Goal: Information Seeking & Learning: Learn about a topic

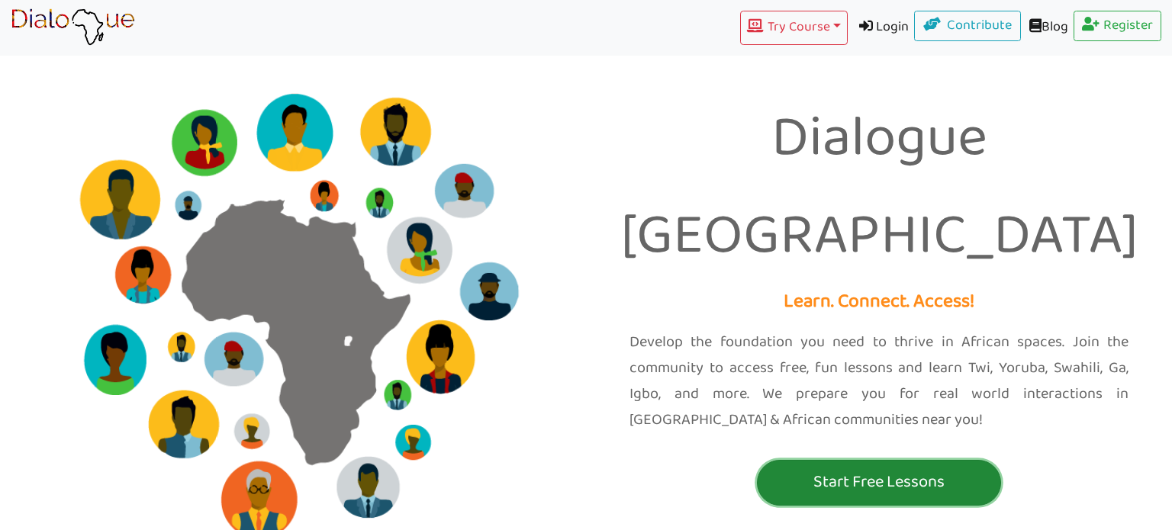
click at [800, 468] on p "Start Free Lessons" at bounding box center [879, 482] width 237 height 28
click at [840, 468] on p "Start Free Lessons" at bounding box center [879, 482] width 237 height 28
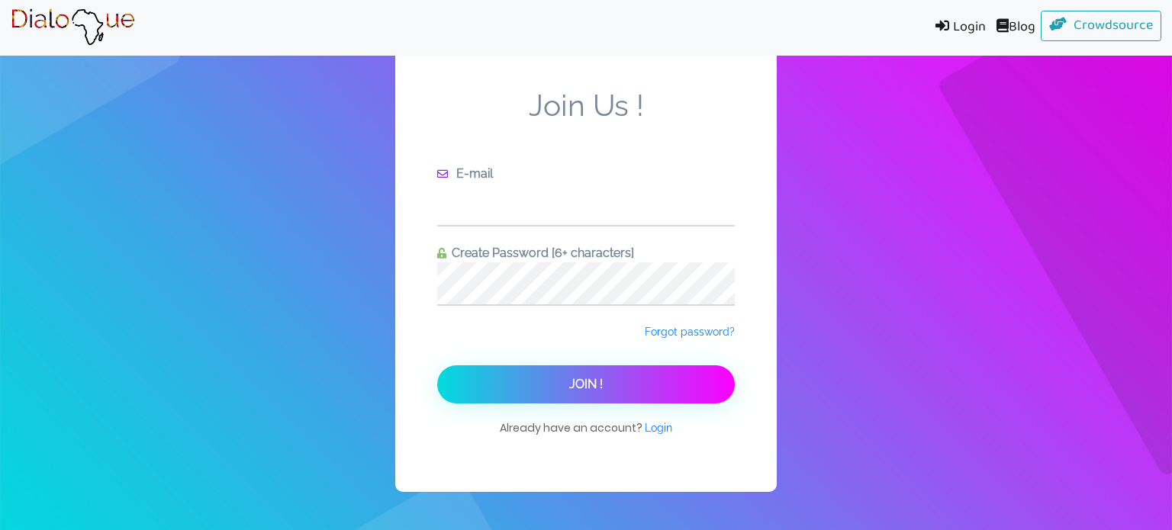
click at [490, 198] on input "text" at bounding box center [586, 204] width 298 height 42
type input "[EMAIL_ADDRESS][DOMAIN_NAME]"
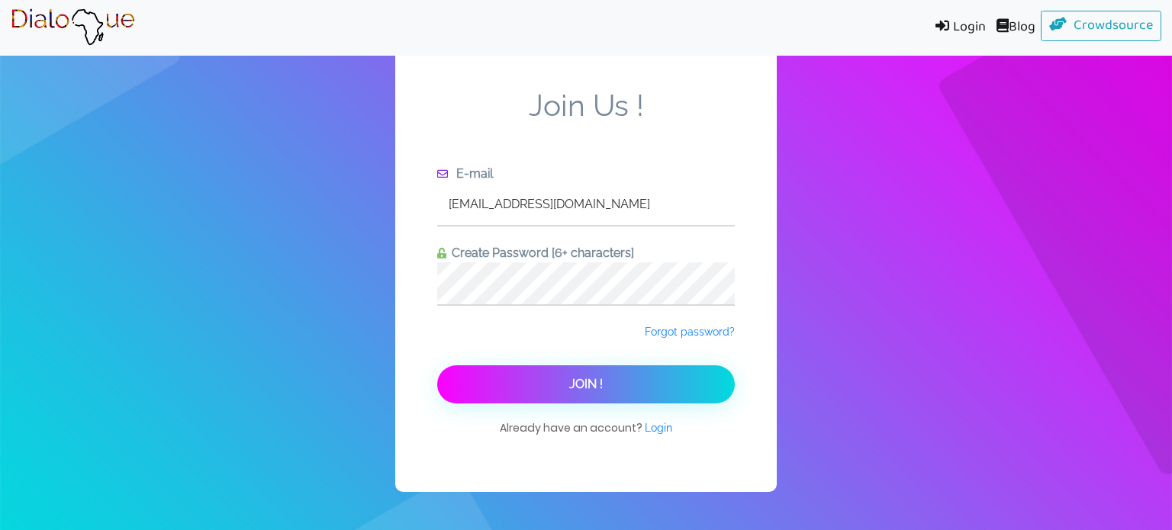
click at [437, 365] on button "Join !" at bounding box center [586, 384] width 298 height 38
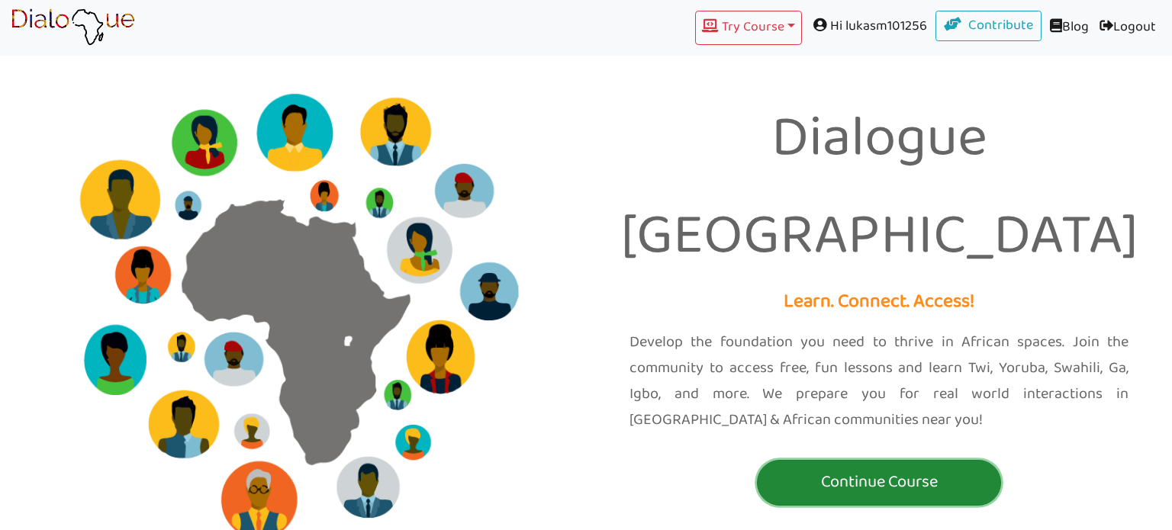
click at [877, 460] on button "Continue Course" at bounding box center [879, 483] width 244 height 46
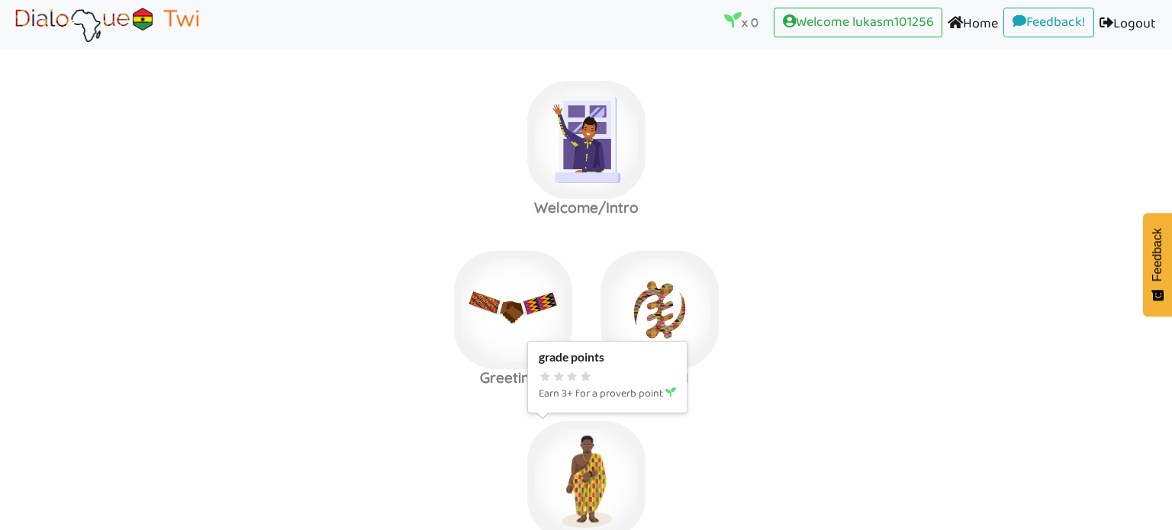
click at [598, 459] on img at bounding box center [586, 480] width 118 height 118
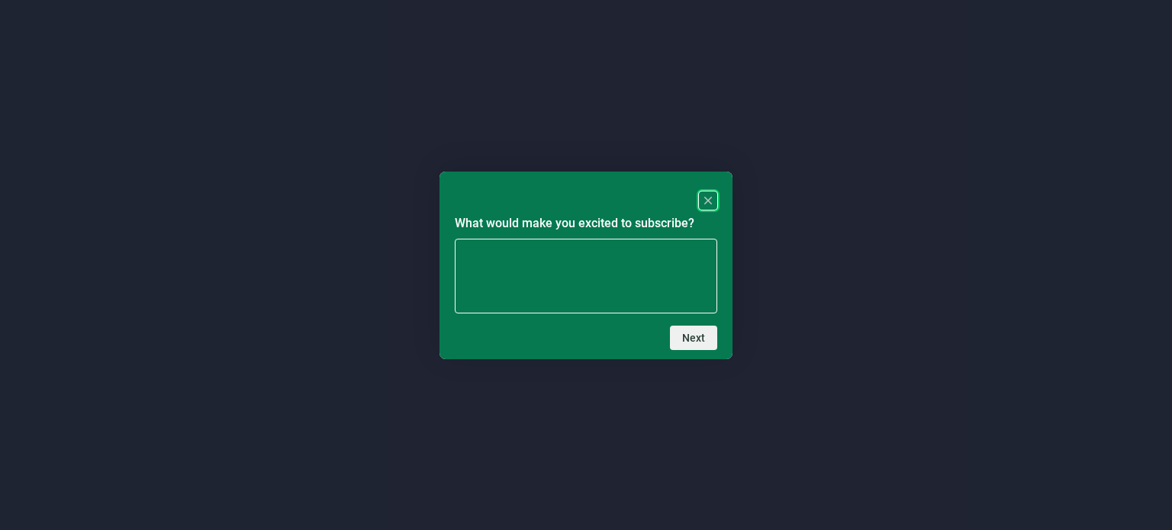
click at [710, 199] on rect "Close" at bounding box center [708, 200] width 18 height 18
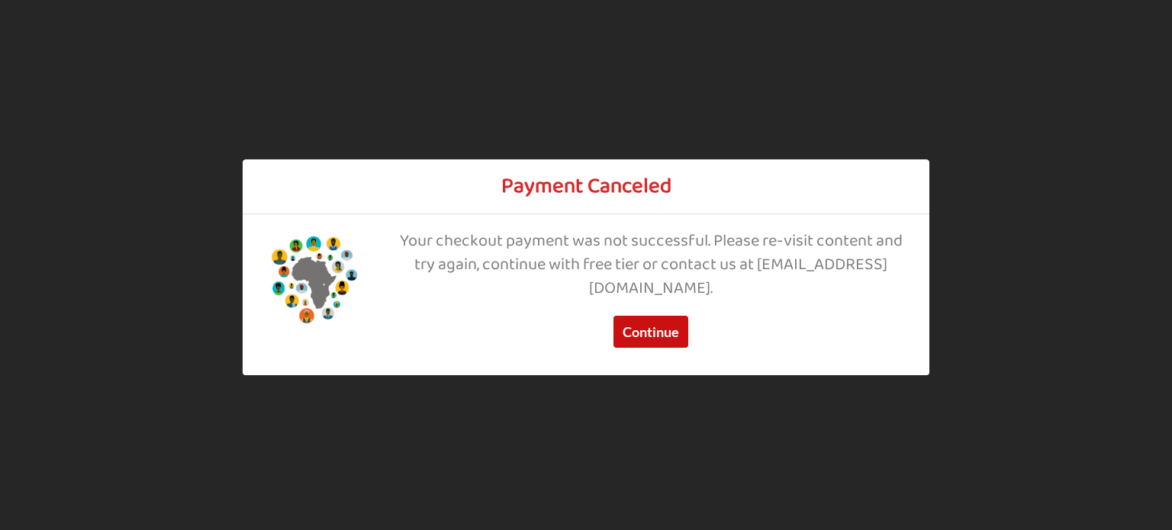
click at [676, 323] on button "Continue" at bounding box center [650, 332] width 75 height 32
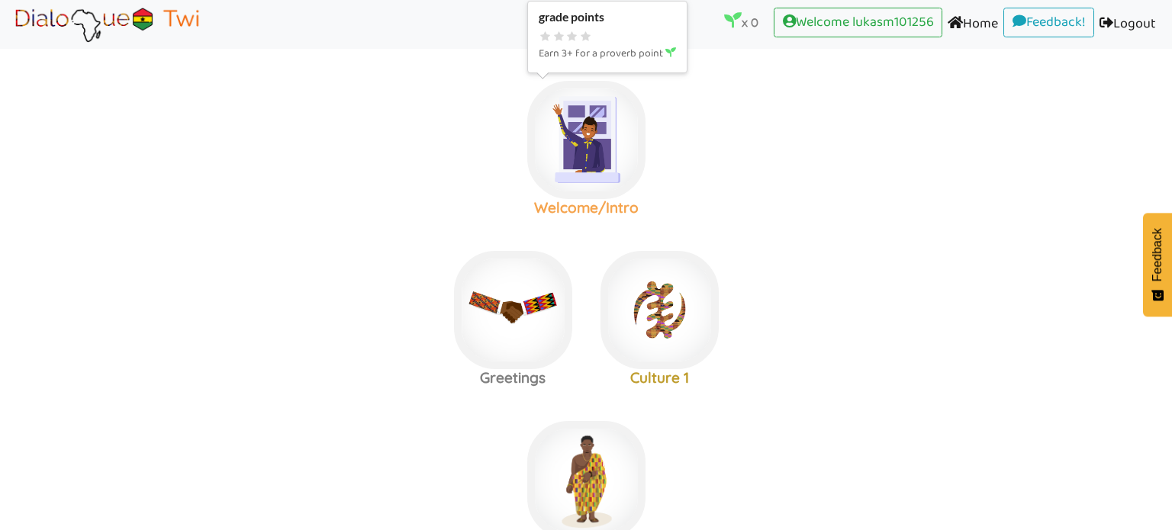
click at [601, 155] on img at bounding box center [586, 140] width 118 height 118
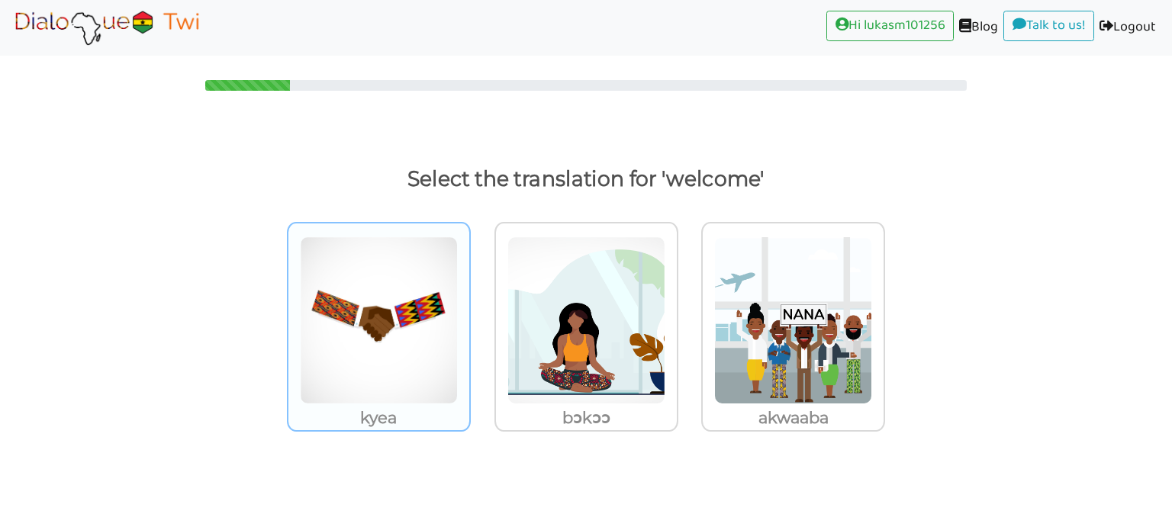
click at [351, 349] on img at bounding box center [379, 321] width 158 height 168
click at [469, 317] on input "kyea" at bounding box center [474, 310] width 11 height 11
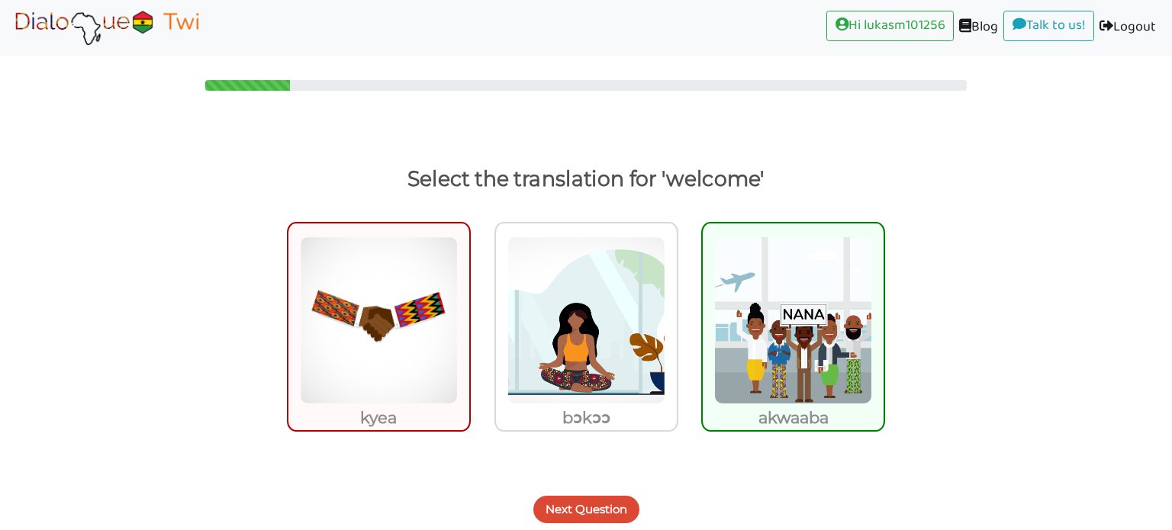
click at [597, 500] on button "Next Question" at bounding box center [586, 509] width 106 height 27
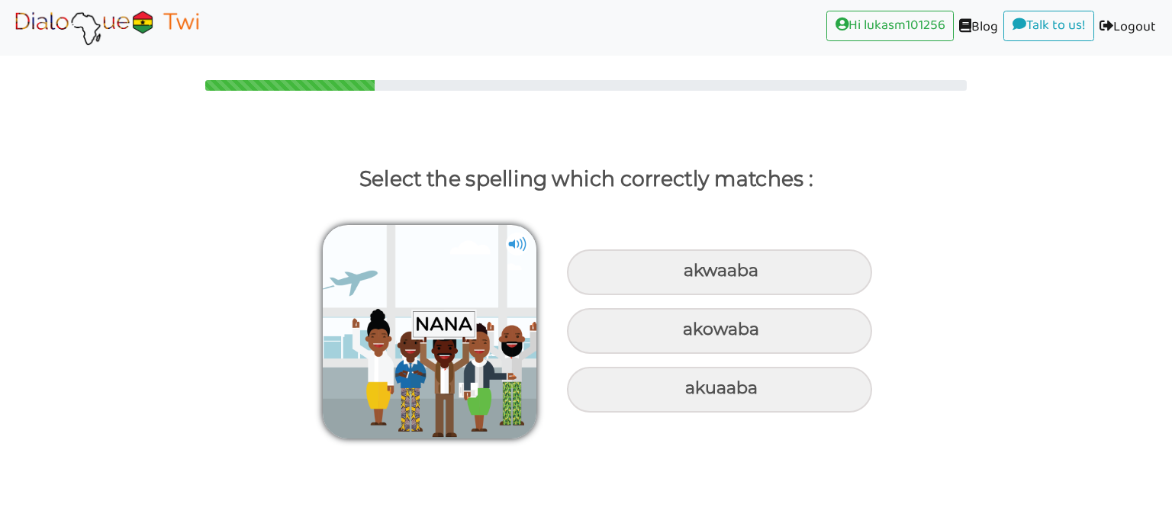
click at [508, 238] on img at bounding box center [517, 244] width 23 height 23
click at [517, 237] on img at bounding box center [517, 244] width 23 height 23
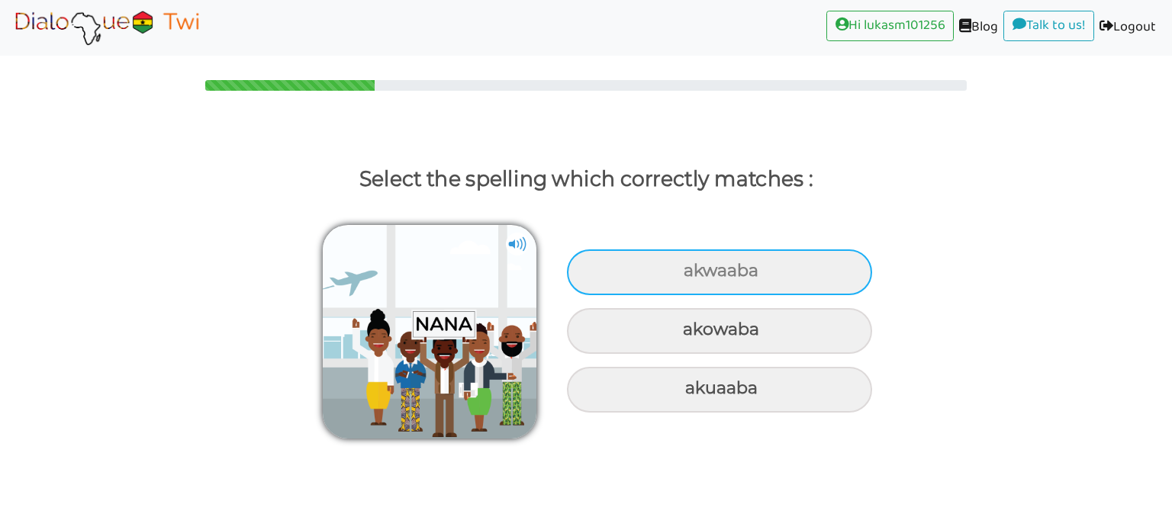
click at [759, 266] on div "akwaaba" at bounding box center [719, 272] width 305 height 46
click at [690, 266] on input "akwaaba" at bounding box center [686, 271] width 10 height 10
radio input "true"
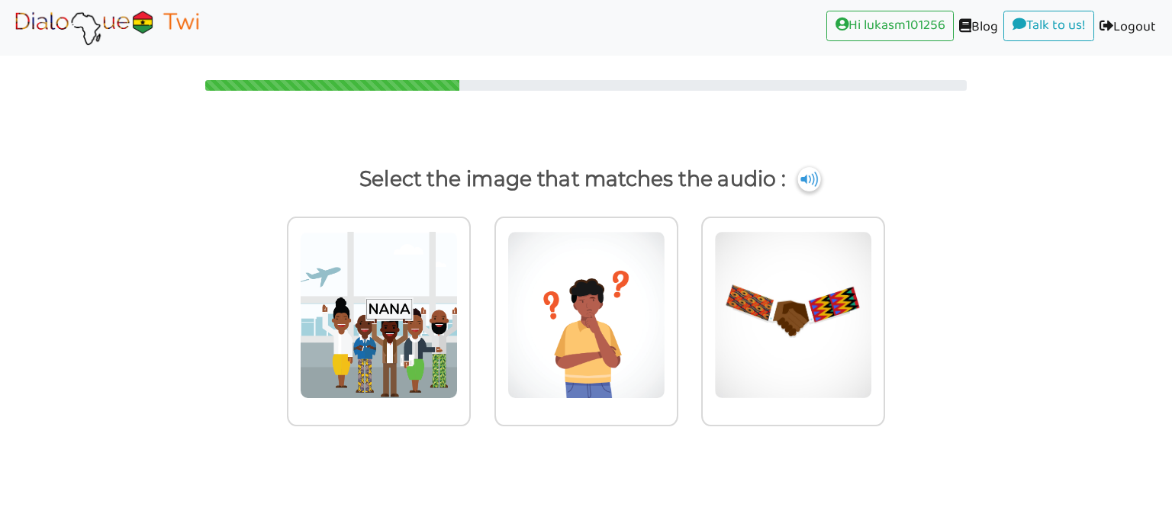
click at [806, 182] on img at bounding box center [808, 179] width 23 height 24
click at [298, 352] on div at bounding box center [379, 322] width 184 height 210
click at [469, 311] on input "radio" at bounding box center [474, 305] width 11 height 11
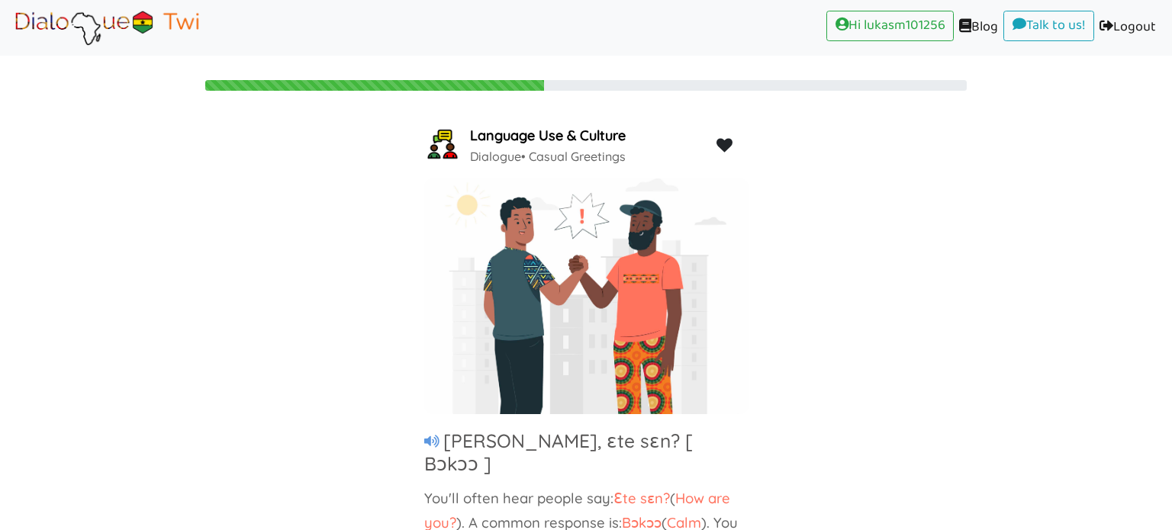
scroll to position [64, 0]
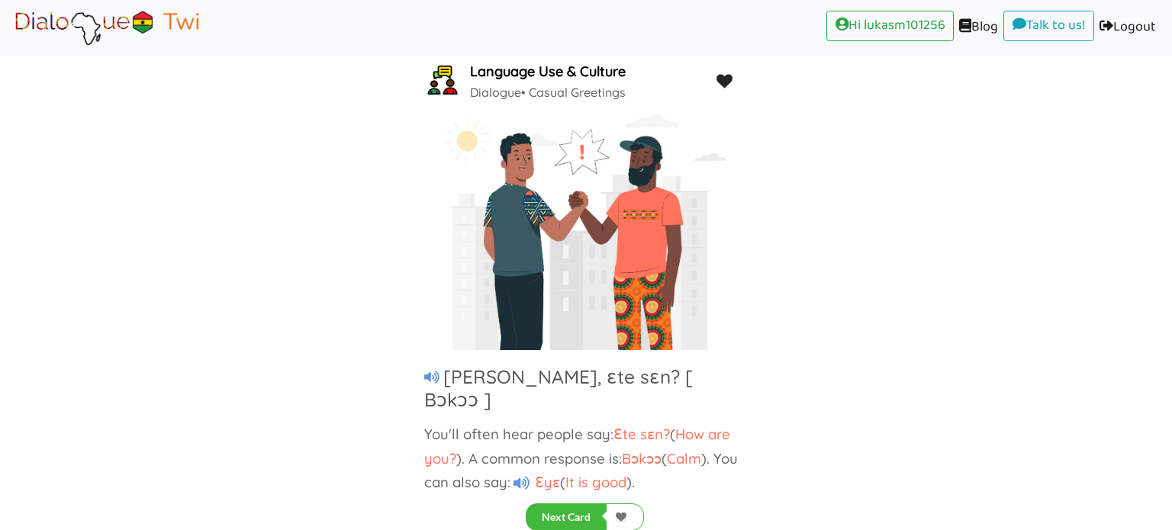
click at [637, 449] on span "Bɔkɔɔ" at bounding box center [642, 458] width 40 height 18
click at [638, 449] on span "Bɔkɔɔ" at bounding box center [642, 458] width 40 height 18
click at [529, 476] on icon at bounding box center [521, 483] width 16 height 14
click at [525, 476] on icon at bounding box center [521, 483] width 16 height 14
click at [569, 512] on button "Next Card" at bounding box center [566, 517] width 81 height 27
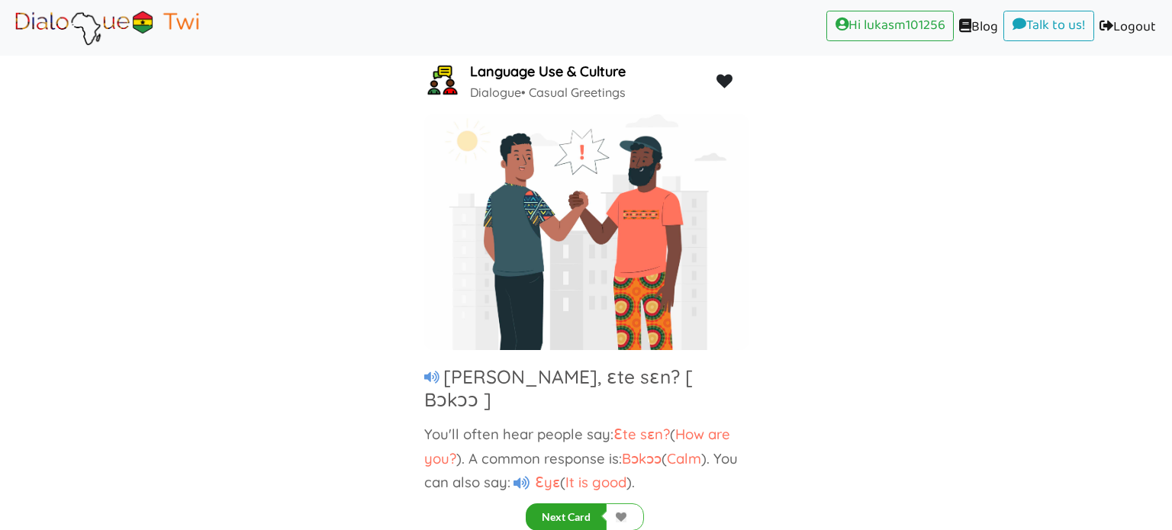
scroll to position [0, 0]
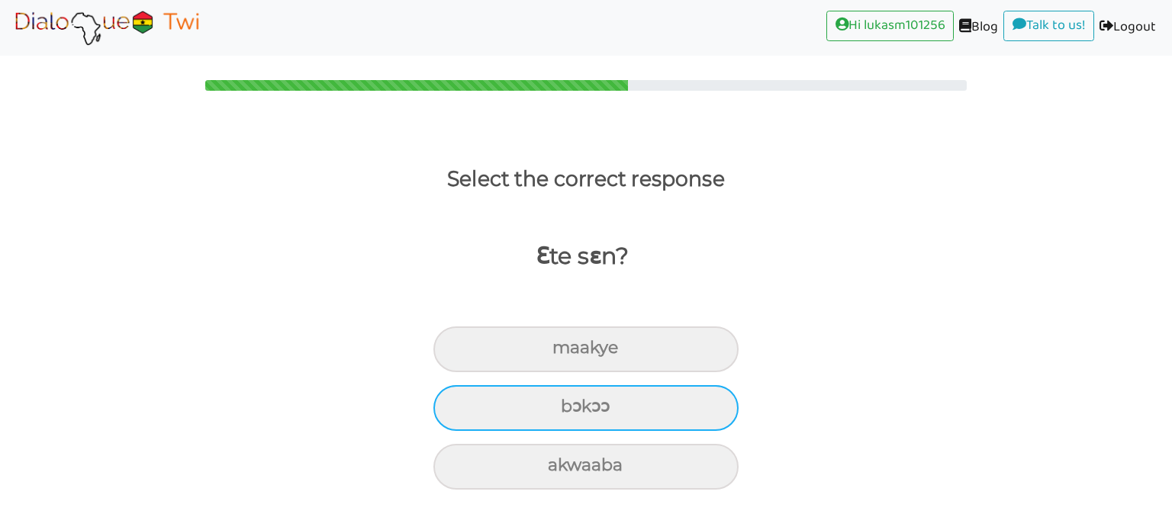
click at [656, 416] on div "bɔkɔɔ" at bounding box center [585, 408] width 305 height 46
click at [572, 412] on input "bɔkɔɔ" at bounding box center [567, 407] width 10 height 10
radio input "true"
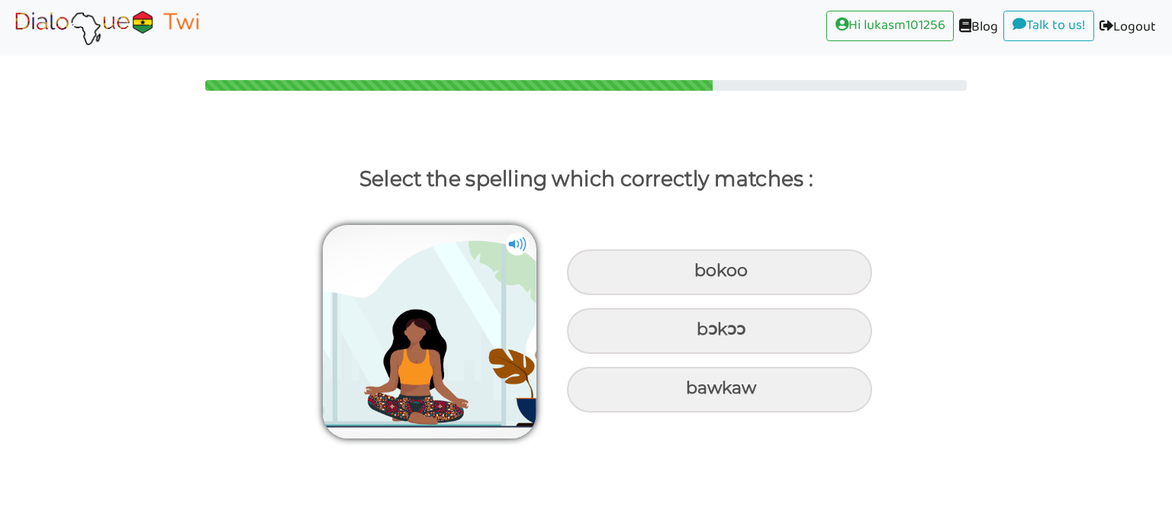
click at [523, 240] on img at bounding box center [517, 244] width 23 height 23
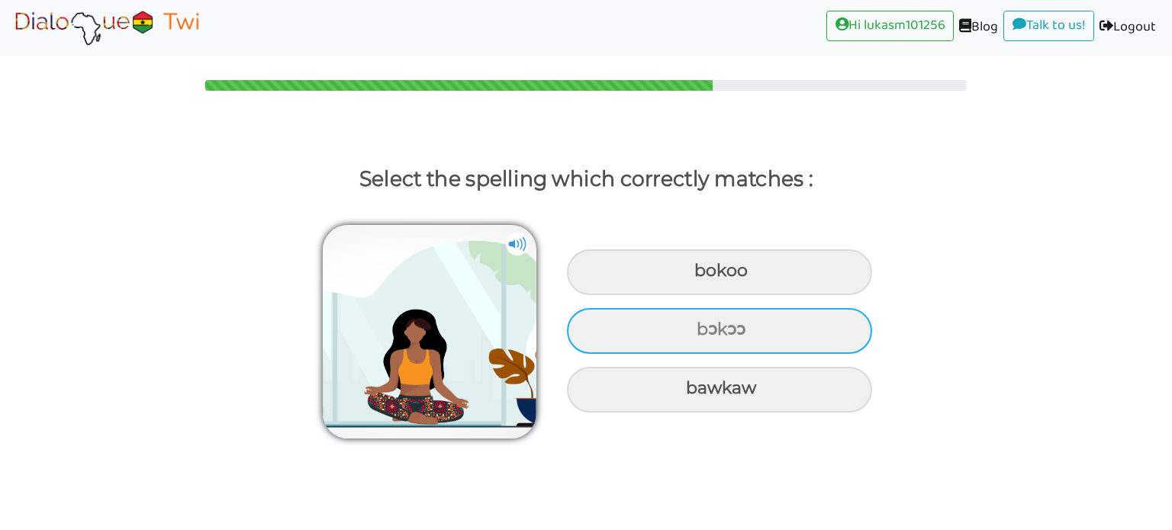
click at [640, 324] on div "bɔkɔɔ" at bounding box center [719, 331] width 305 height 46
click at [693, 325] on input "bɔkɔɔ" at bounding box center [698, 330] width 10 height 10
radio input "true"
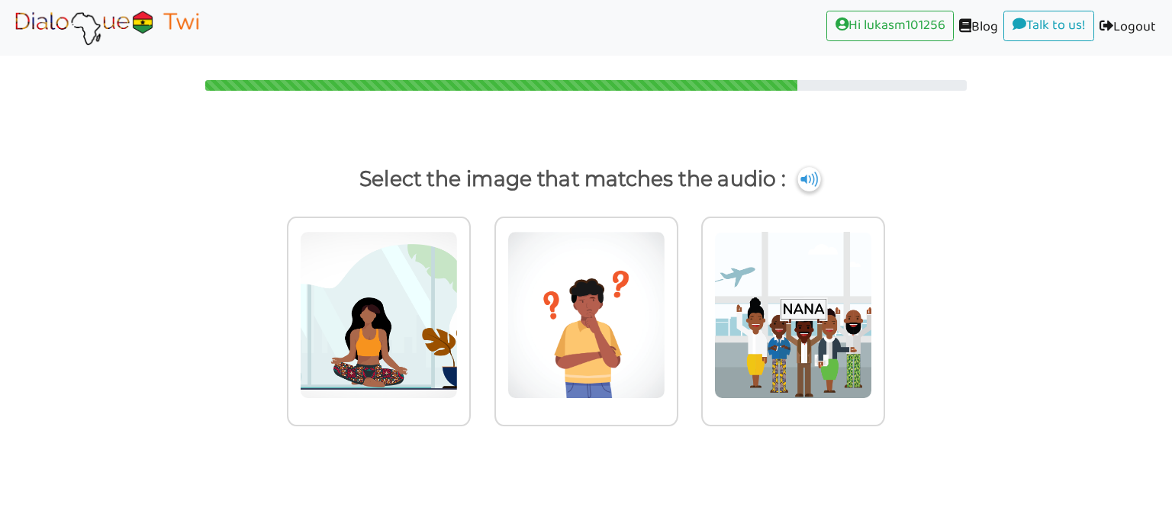
click at [806, 175] on img at bounding box center [808, 179] width 23 height 24
click at [811, 177] on img at bounding box center [808, 179] width 23 height 24
click at [819, 351] on img at bounding box center [793, 315] width 158 height 168
click at [883, 311] on input "radio" at bounding box center [888, 305] width 11 height 11
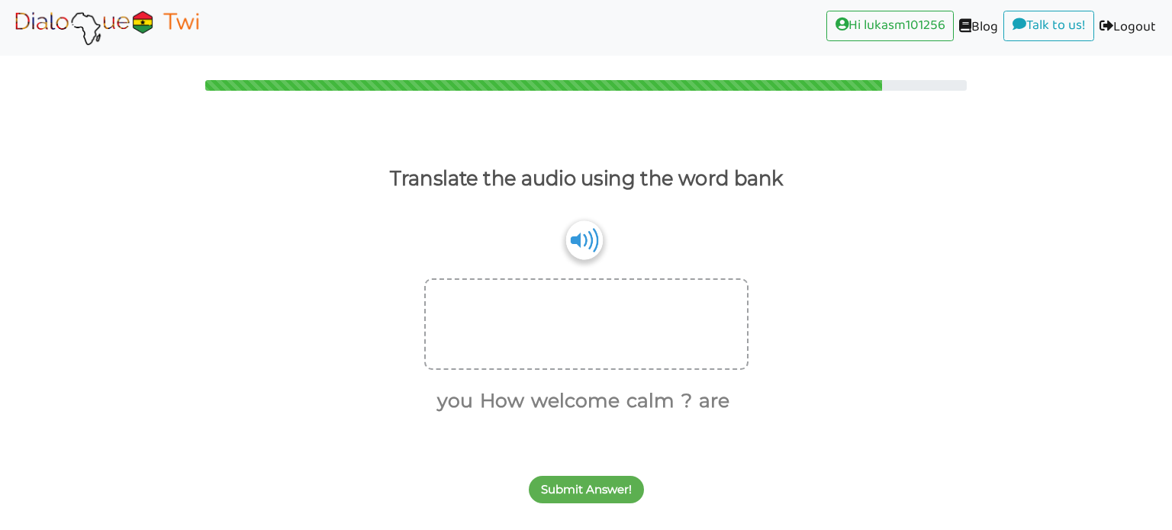
click at [583, 243] on img at bounding box center [583, 239] width 37 height 39
click at [590, 320] on div at bounding box center [586, 324] width 324 height 92
click at [570, 293] on div at bounding box center [586, 324] width 324 height 92
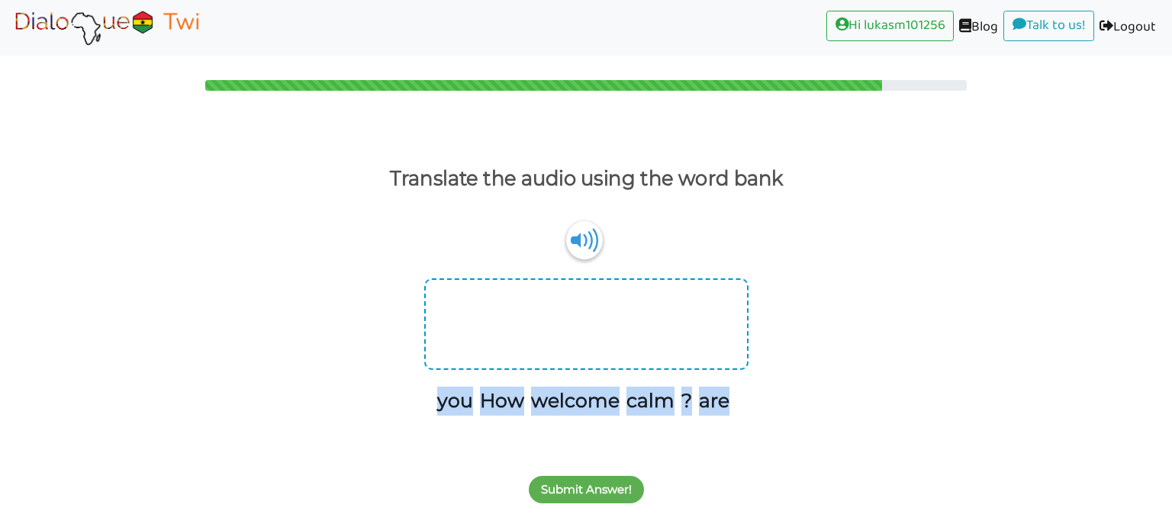
click at [587, 320] on div at bounding box center [586, 324] width 324 height 92
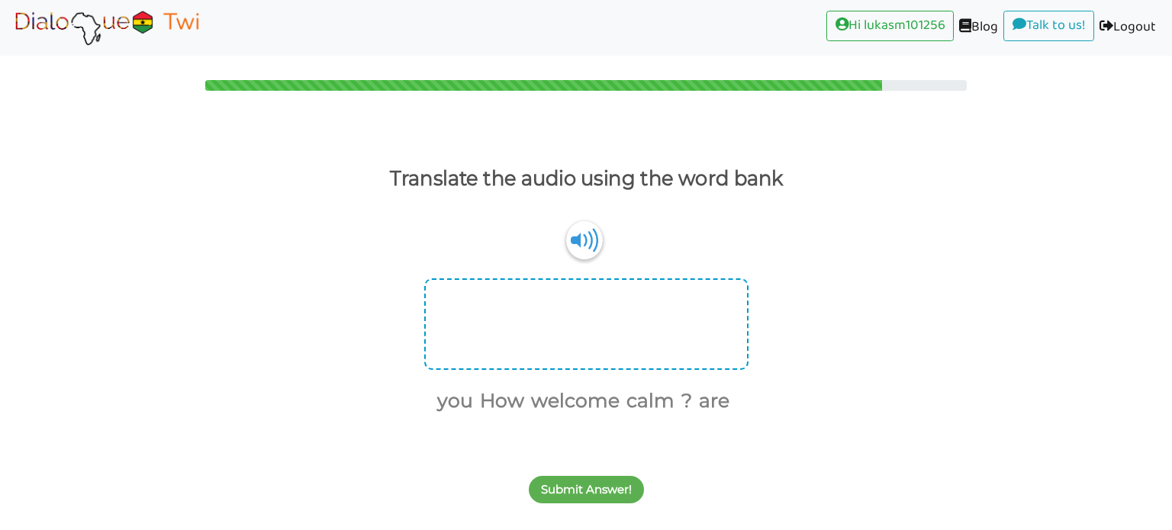
click at [574, 310] on div at bounding box center [586, 324] width 324 height 92
click at [555, 410] on button "welcome" at bounding box center [573, 401] width 94 height 29
click at [559, 293] on button "welcome" at bounding box center [583, 299] width 94 height 29
click at [589, 246] on img at bounding box center [583, 239] width 37 height 39
click at [511, 401] on button "How" at bounding box center [500, 401] width 50 height 29
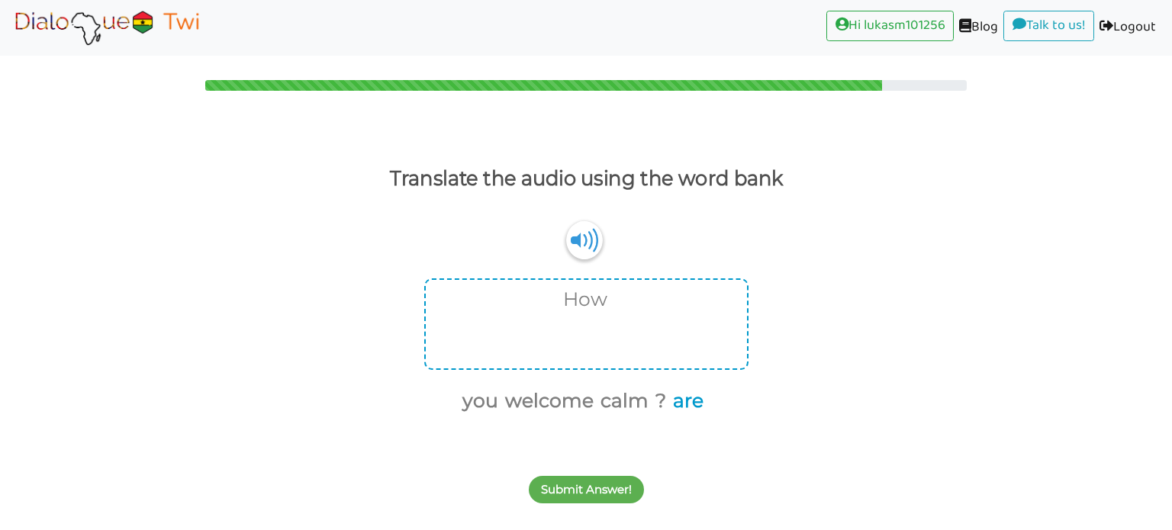
click at [697, 405] on button "are" at bounding box center [686, 401] width 36 height 29
click at [495, 402] on button "you" at bounding box center [496, 401] width 41 height 29
click at [594, 494] on button "Submit Answer!" at bounding box center [586, 489] width 115 height 27
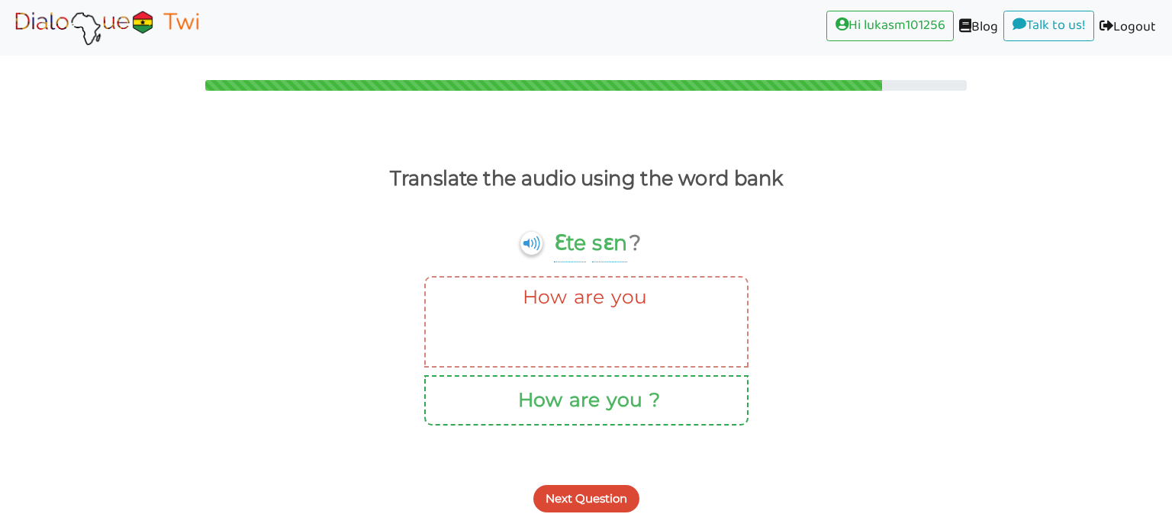
click at [622, 198] on div "Translate the audio using the word bank" at bounding box center [586, 185] width 414 height 48
click at [587, 500] on button "Next Question" at bounding box center [586, 498] width 106 height 27
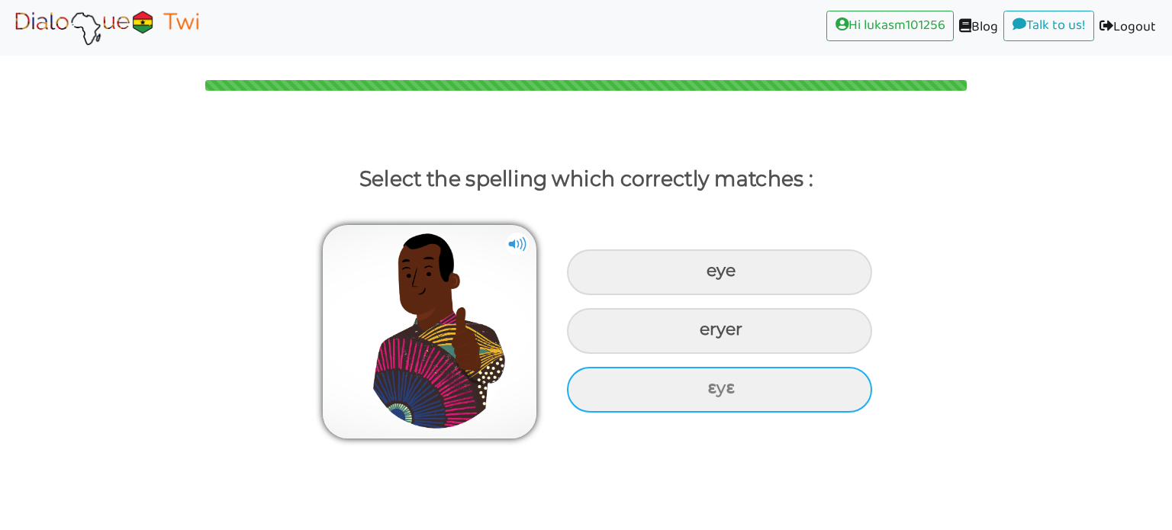
click at [633, 398] on div "ɛyɛ" at bounding box center [719, 390] width 305 height 46
click at [704, 394] on input "ɛyɛ" at bounding box center [709, 389] width 10 height 10
radio input "true"
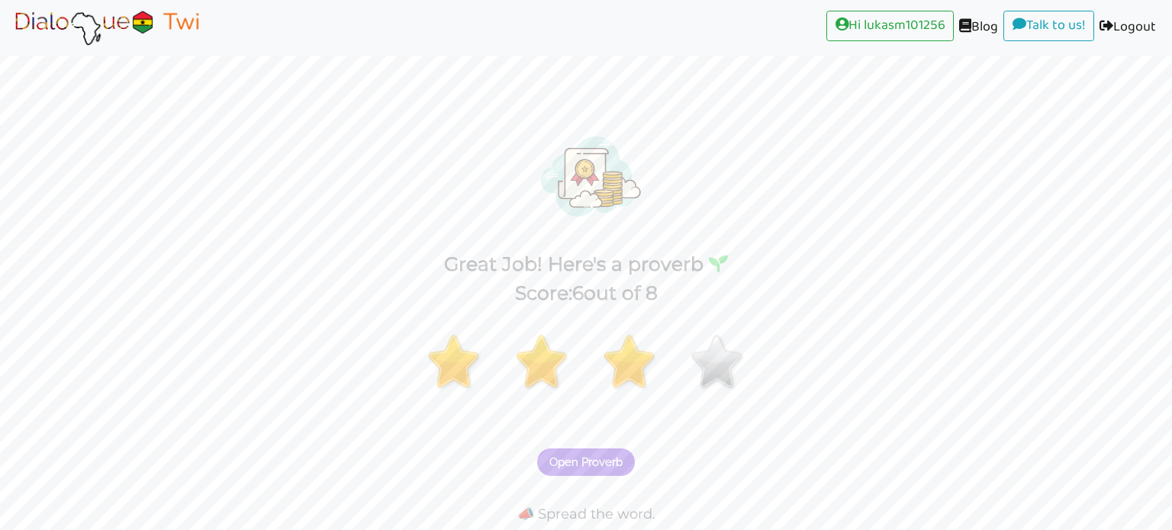
scroll to position [37, 0]
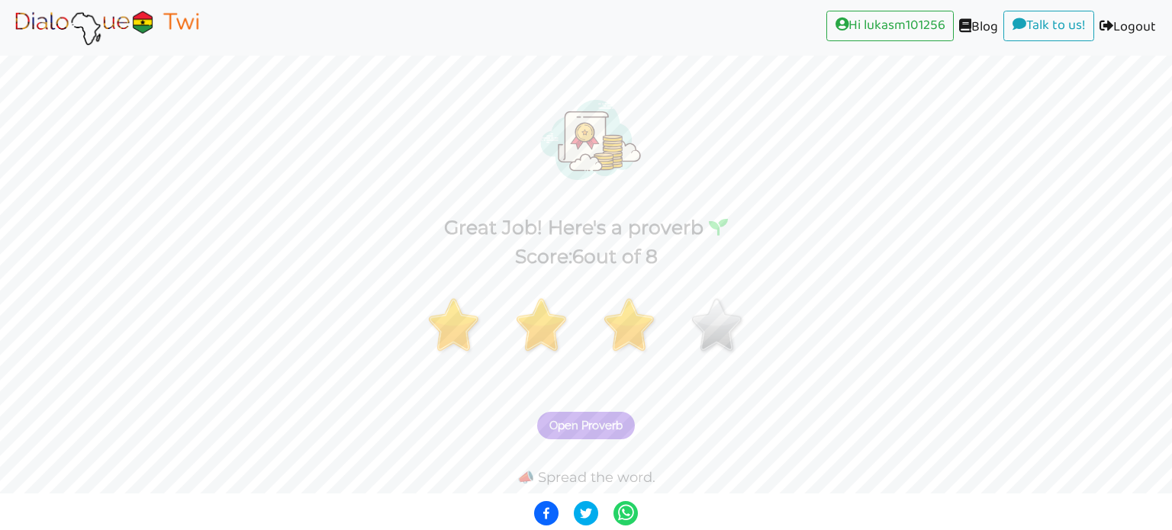
click at [606, 432] on span "Open Proverb" at bounding box center [585, 426] width 73 height 14
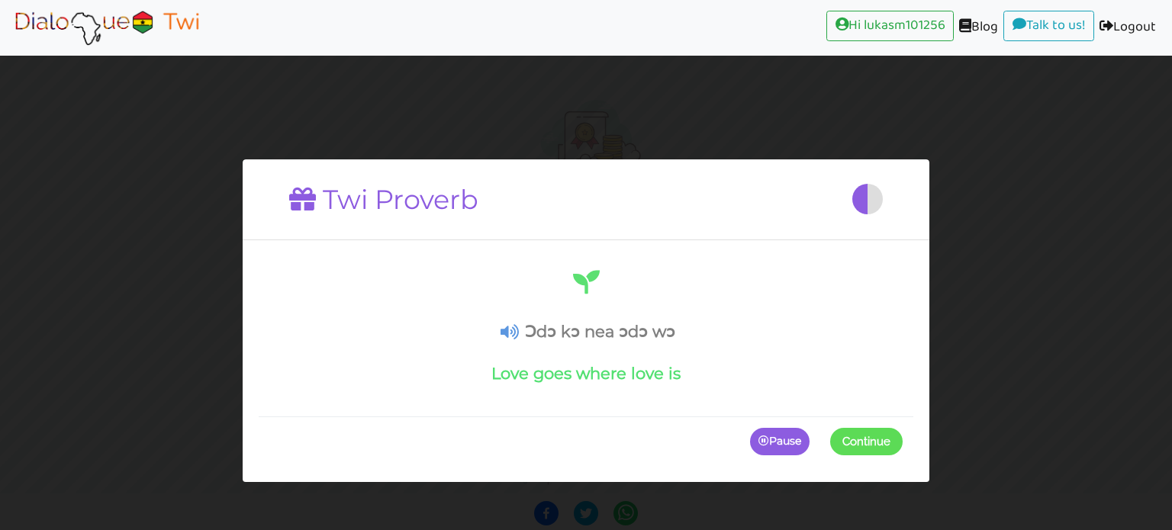
click at [513, 328] on icon at bounding box center [509, 332] width 18 height 16
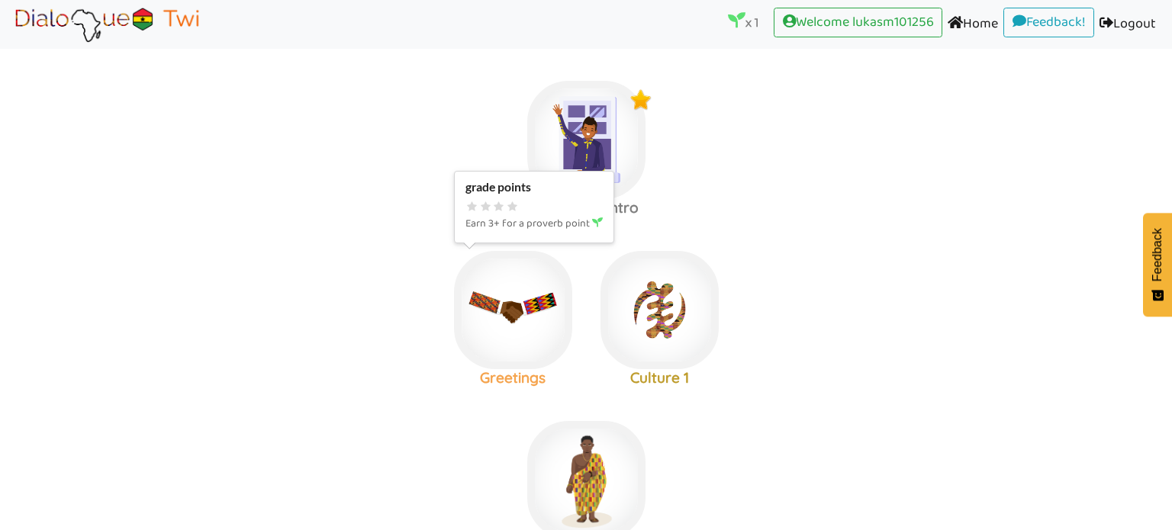
click at [526, 313] on img at bounding box center [513, 310] width 118 height 118
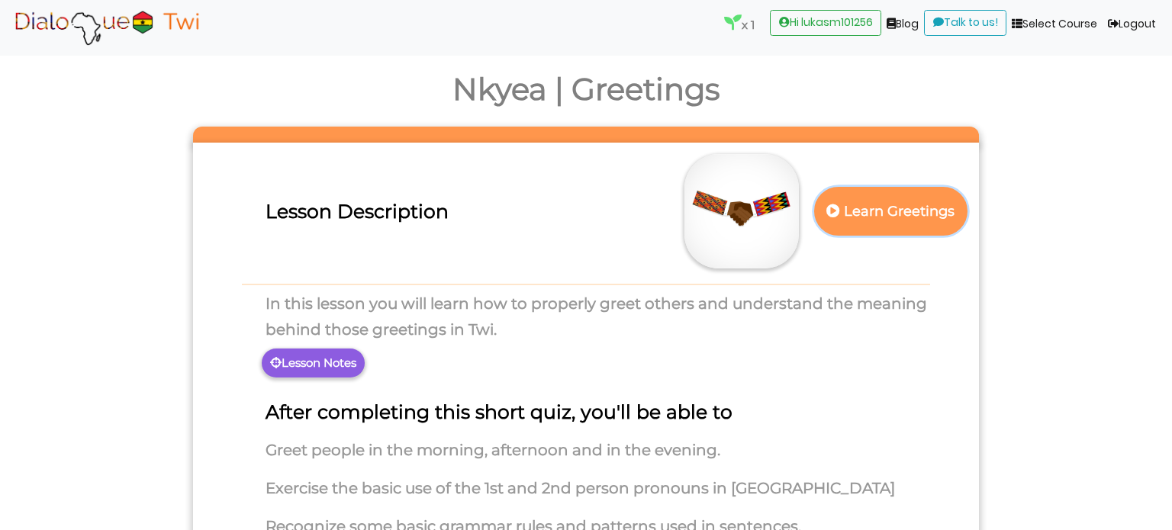
click at [865, 204] on p "Learn Greetings" at bounding box center [890, 211] width 134 height 37
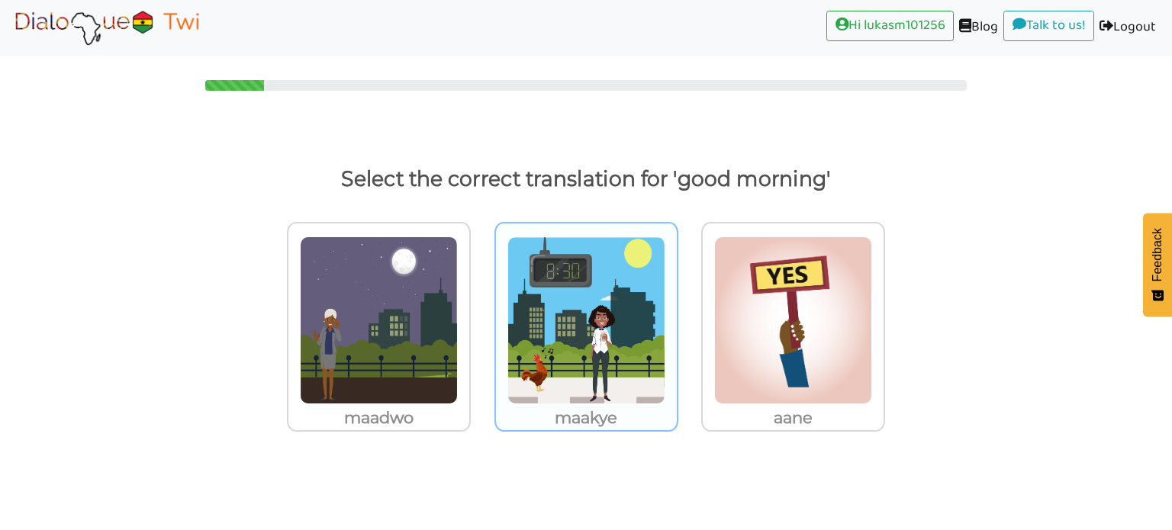
click at [602, 299] on img at bounding box center [586, 321] width 158 height 168
click at [677, 305] on input "maakye" at bounding box center [682, 310] width 11 height 11
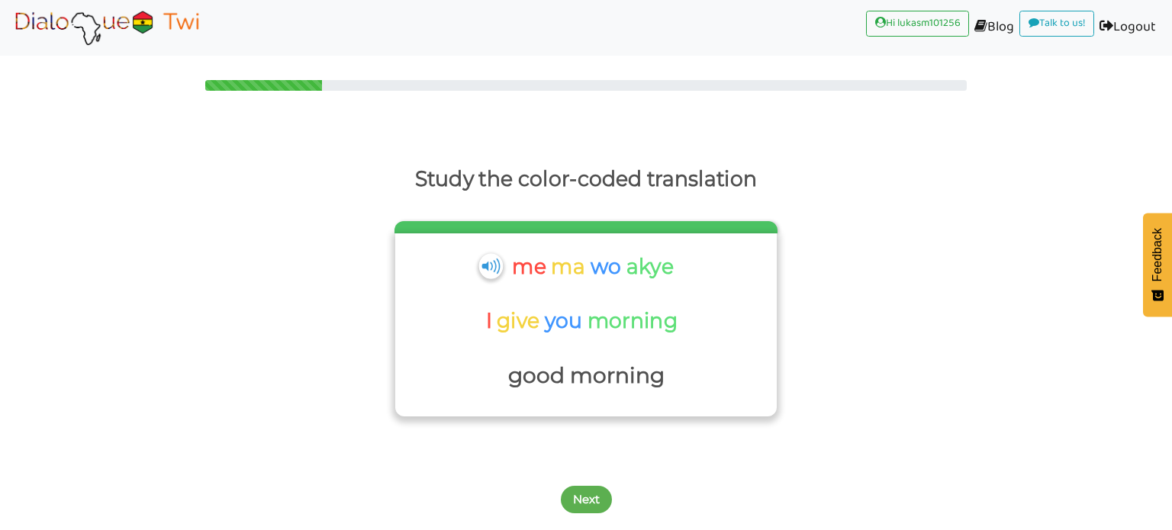
click at [491, 265] on img at bounding box center [490, 265] width 24 height 25
click at [581, 491] on button "Next" at bounding box center [586, 499] width 51 height 27
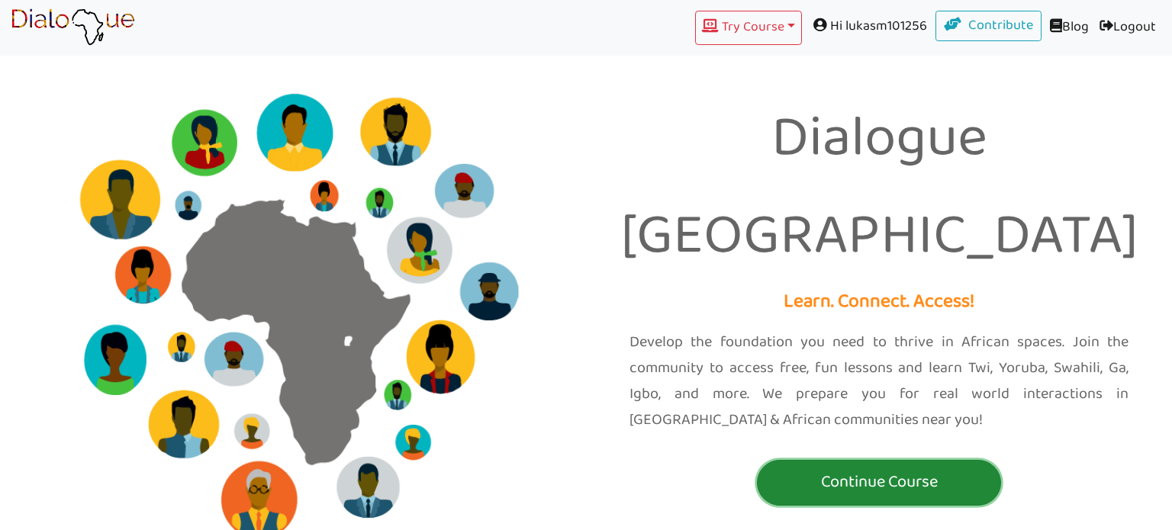
click at [952, 468] on p "Continue Course" at bounding box center [879, 482] width 237 height 28
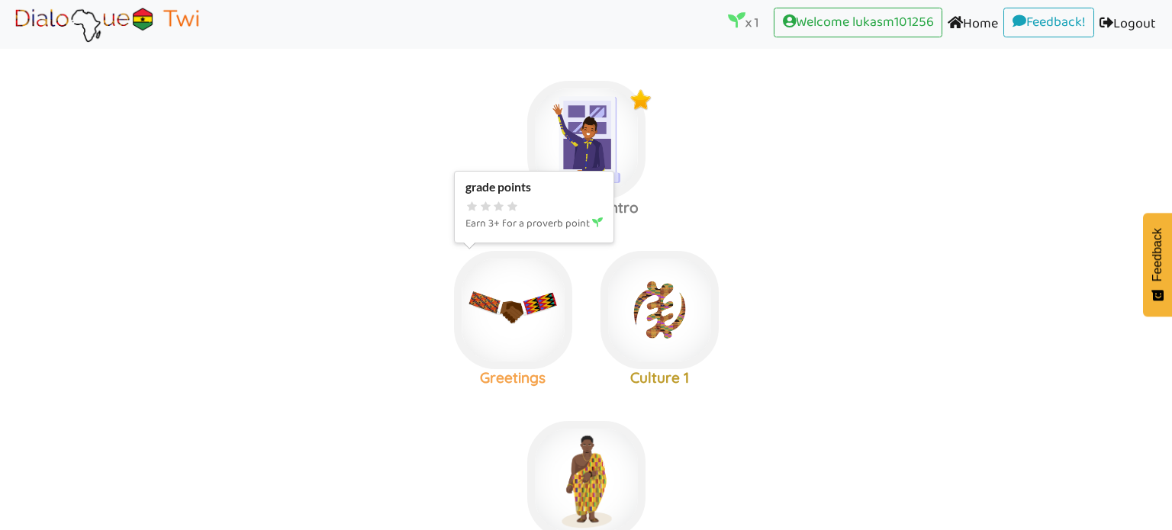
click at [518, 321] on img at bounding box center [513, 310] width 118 height 118
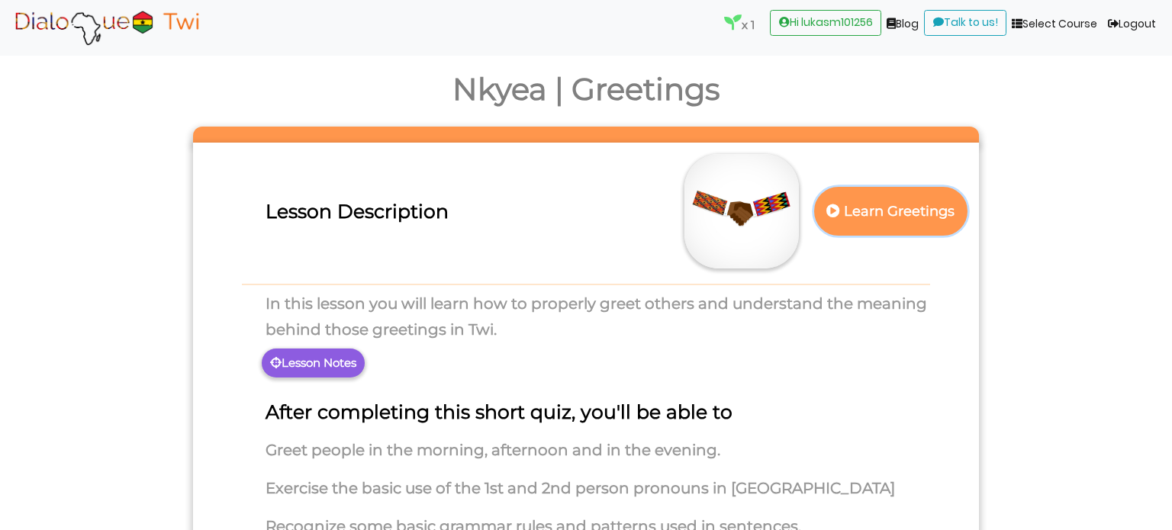
click at [899, 233] on button "Learn Greetings" at bounding box center [890, 211] width 153 height 48
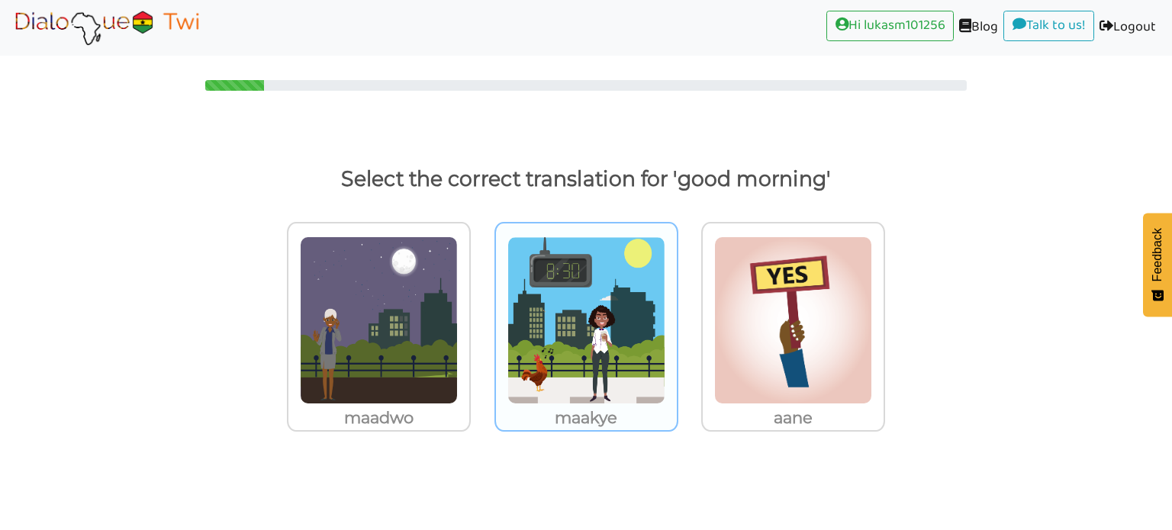
click at [560, 319] on img at bounding box center [586, 321] width 158 height 168
click at [677, 317] on input "maakye" at bounding box center [682, 310] width 11 height 11
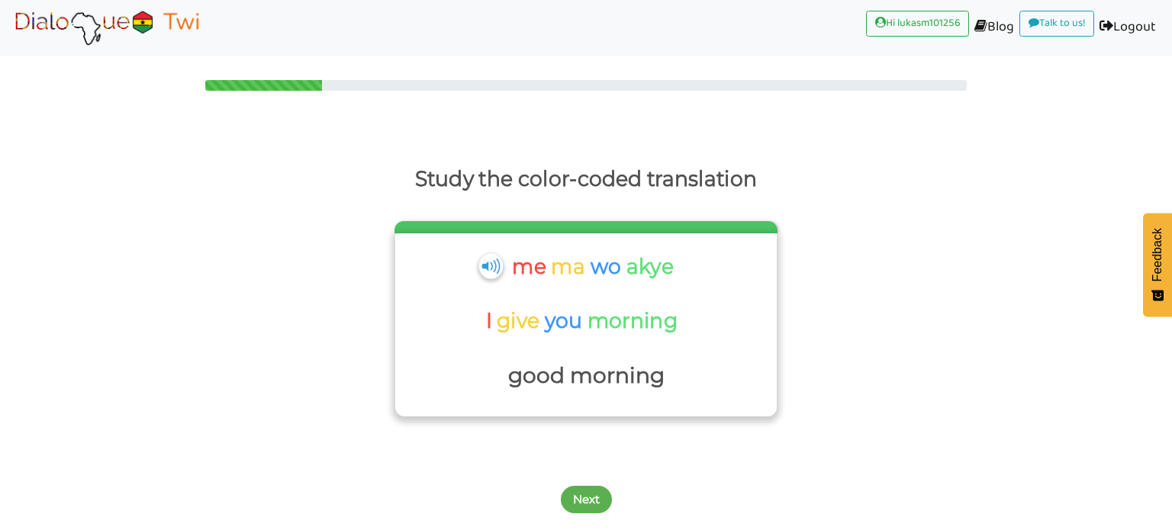
click at [490, 269] on img at bounding box center [490, 265] width 24 height 25
click at [592, 492] on button "Next" at bounding box center [586, 499] width 51 height 27
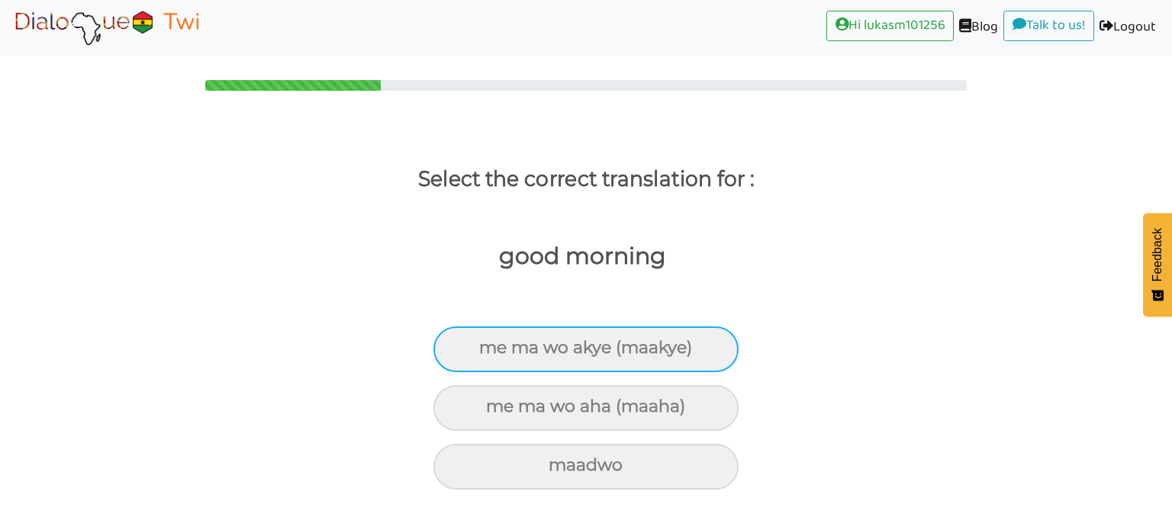
click at [717, 343] on div "me ma wo akye (maakye)" at bounding box center [585, 350] width 305 height 46
click at [491, 343] on input "me ma wo akye (maakye)" at bounding box center [486, 348] width 10 height 10
radio input "true"
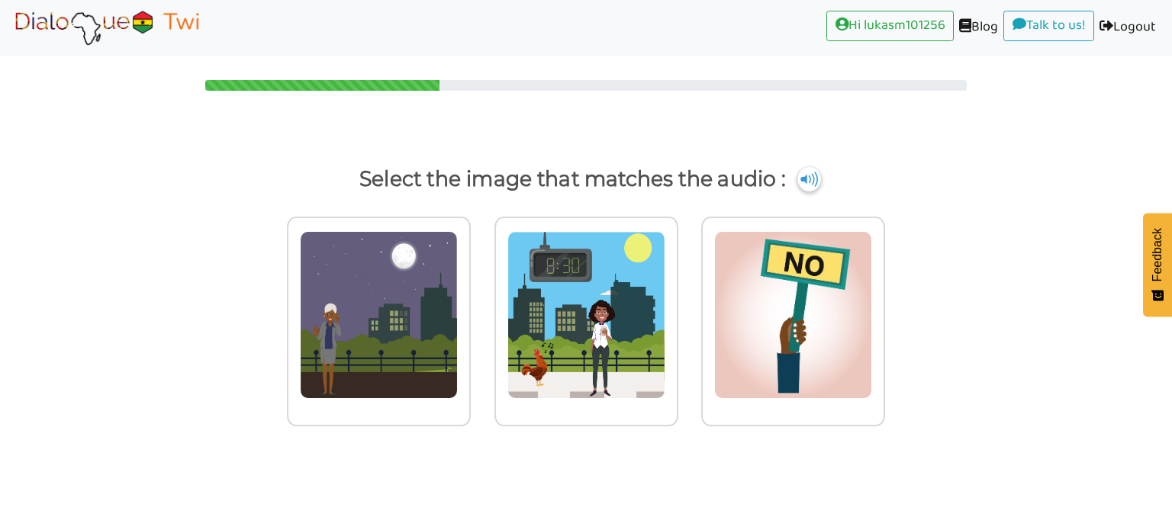
click at [806, 182] on img at bounding box center [808, 179] width 23 height 24
click at [542, 394] on img at bounding box center [586, 315] width 158 height 168
click at [677, 311] on input "radio" at bounding box center [682, 305] width 11 height 11
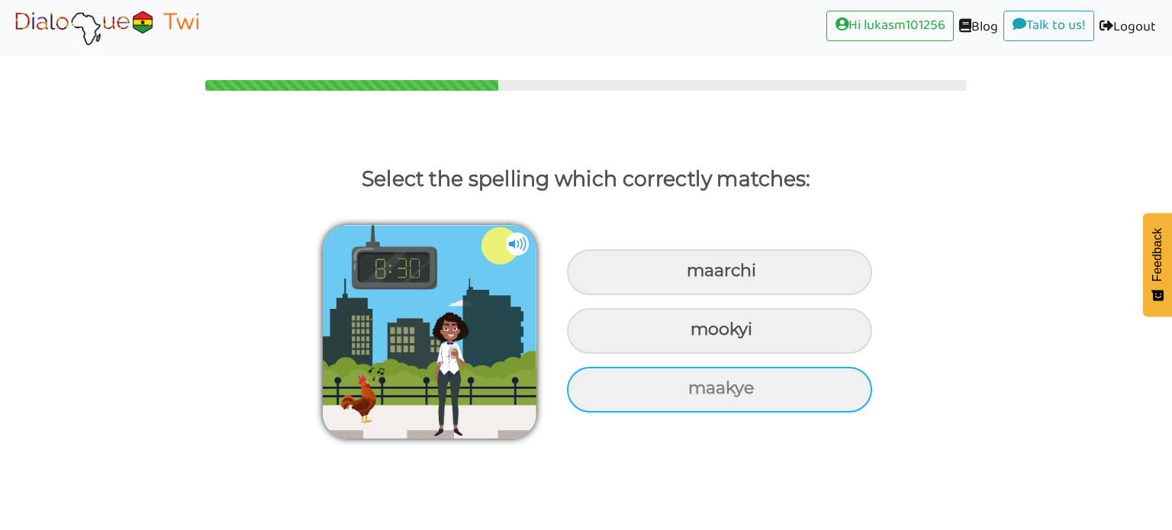
click at [702, 401] on div "maakye" at bounding box center [719, 390] width 305 height 46
click at [695, 394] on input "maakye" at bounding box center [690, 389] width 10 height 10
radio input "true"
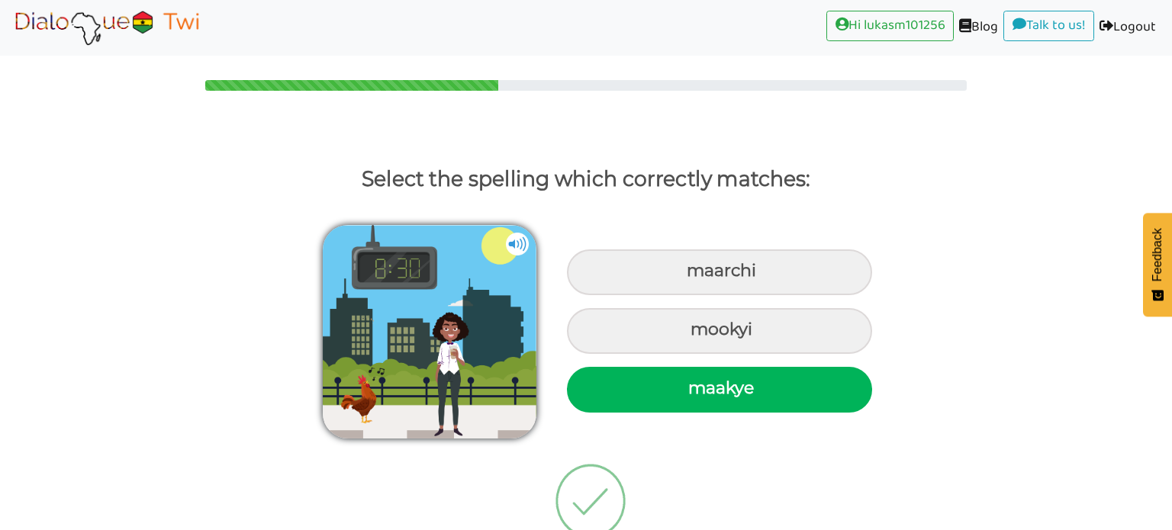
click at [702, 401] on div "maakye" at bounding box center [719, 390] width 305 height 46
click at [695, 394] on input "maakye" at bounding box center [690, 389] width 10 height 10
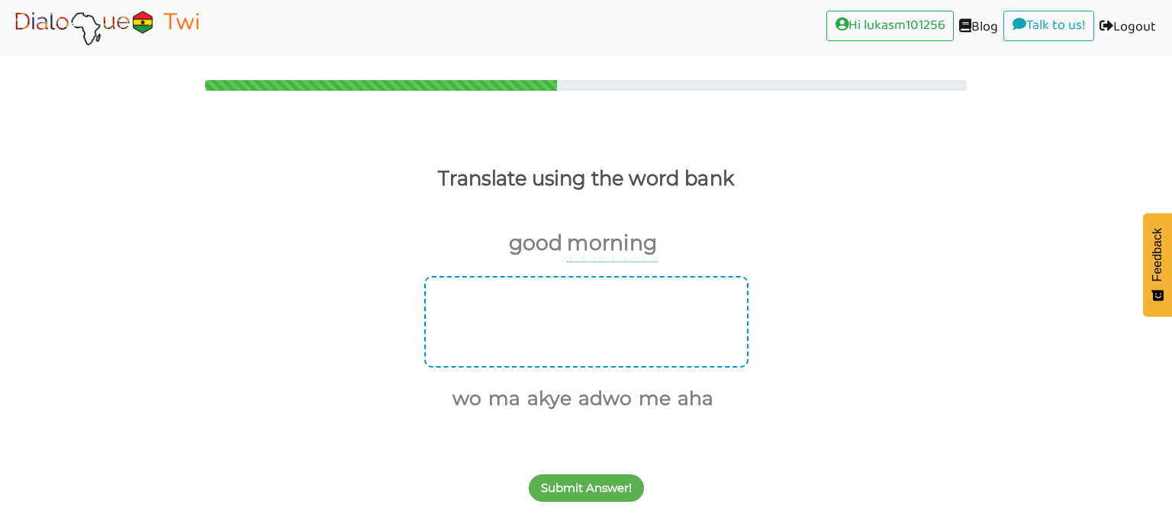
click at [587, 317] on div at bounding box center [586, 322] width 324 height 92
click at [507, 404] on button "ma" at bounding box center [501, 399] width 37 height 29
click at [648, 399] on button "me" at bounding box center [632, 399] width 37 height 29
click at [562, 400] on button "akye" at bounding box center [547, 399] width 50 height 29
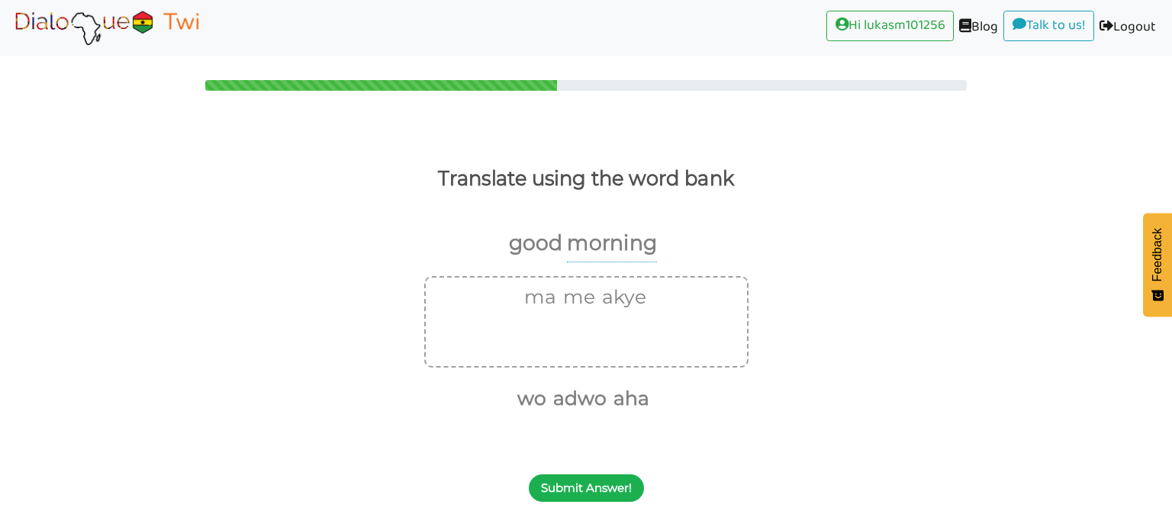
click at [587, 484] on button "Submit Answer!" at bounding box center [586, 488] width 115 height 27
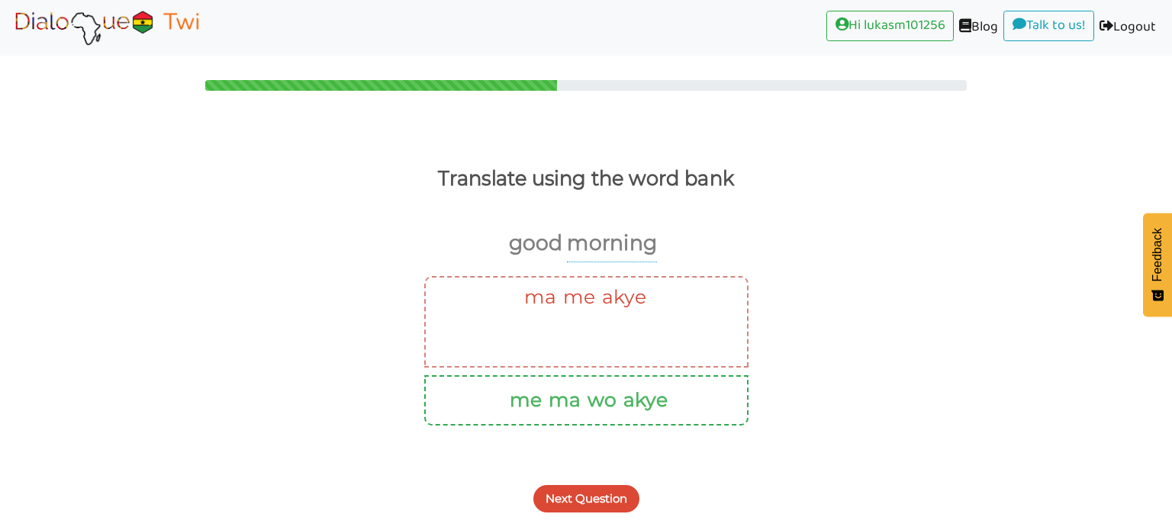
click at [596, 496] on button "Next Question" at bounding box center [586, 498] width 106 height 27
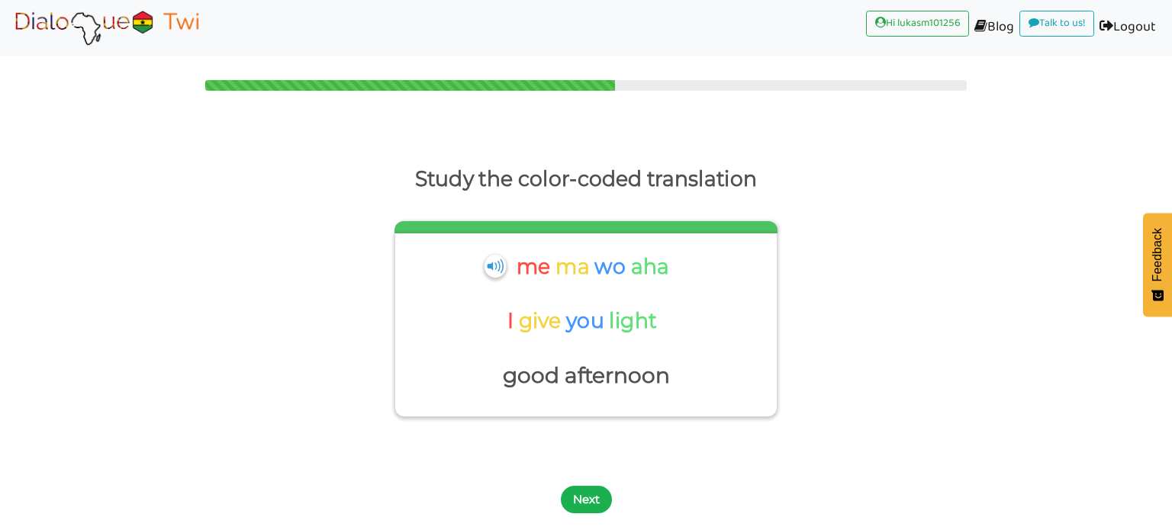
click at [592, 497] on button "Next" at bounding box center [586, 499] width 51 height 27
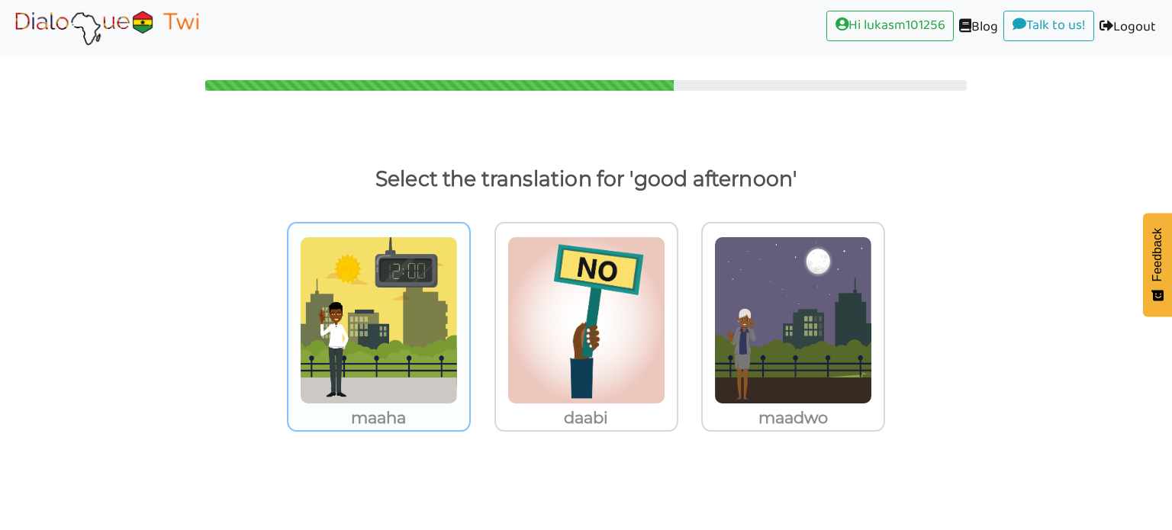
click at [448, 397] on img at bounding box center [379, 321] width 158 height 168
click at [469, 317] on input "maaha" at bounding box center [474, 310] width 11 height 11
